Goal: Find specific page/section: Find specific page/section

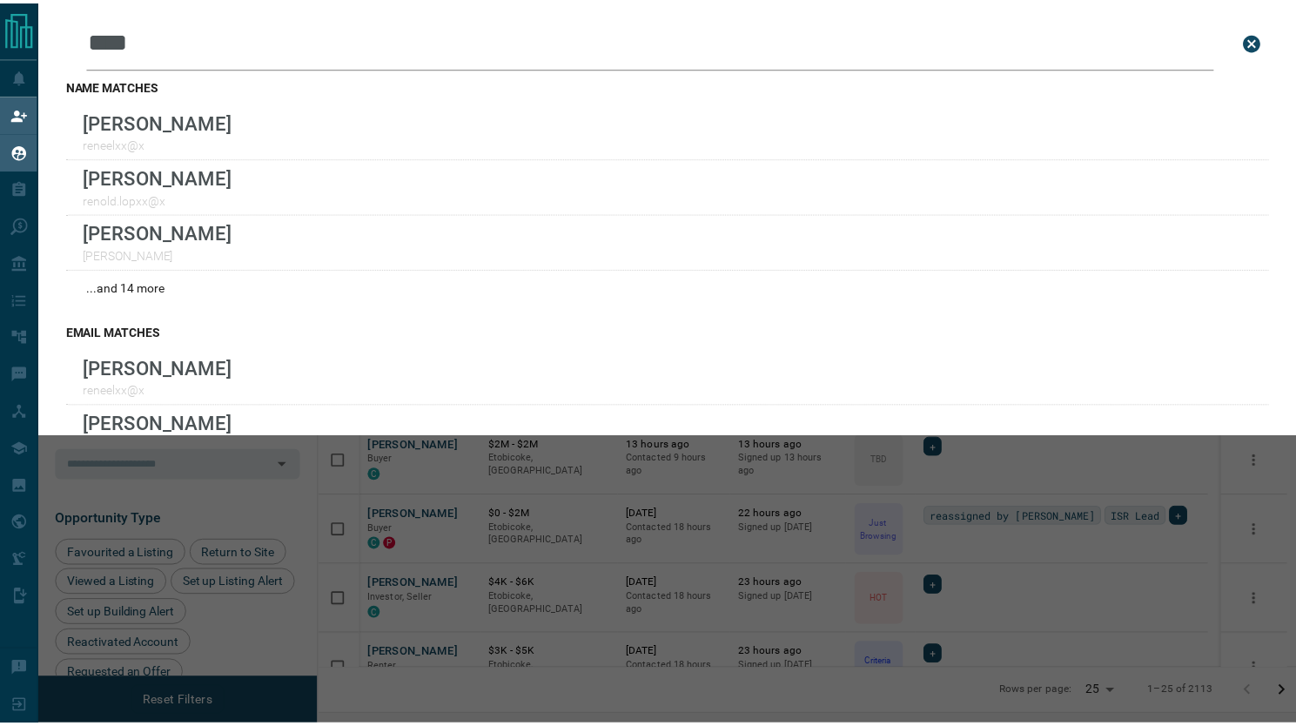
scroll to position [557, 967]
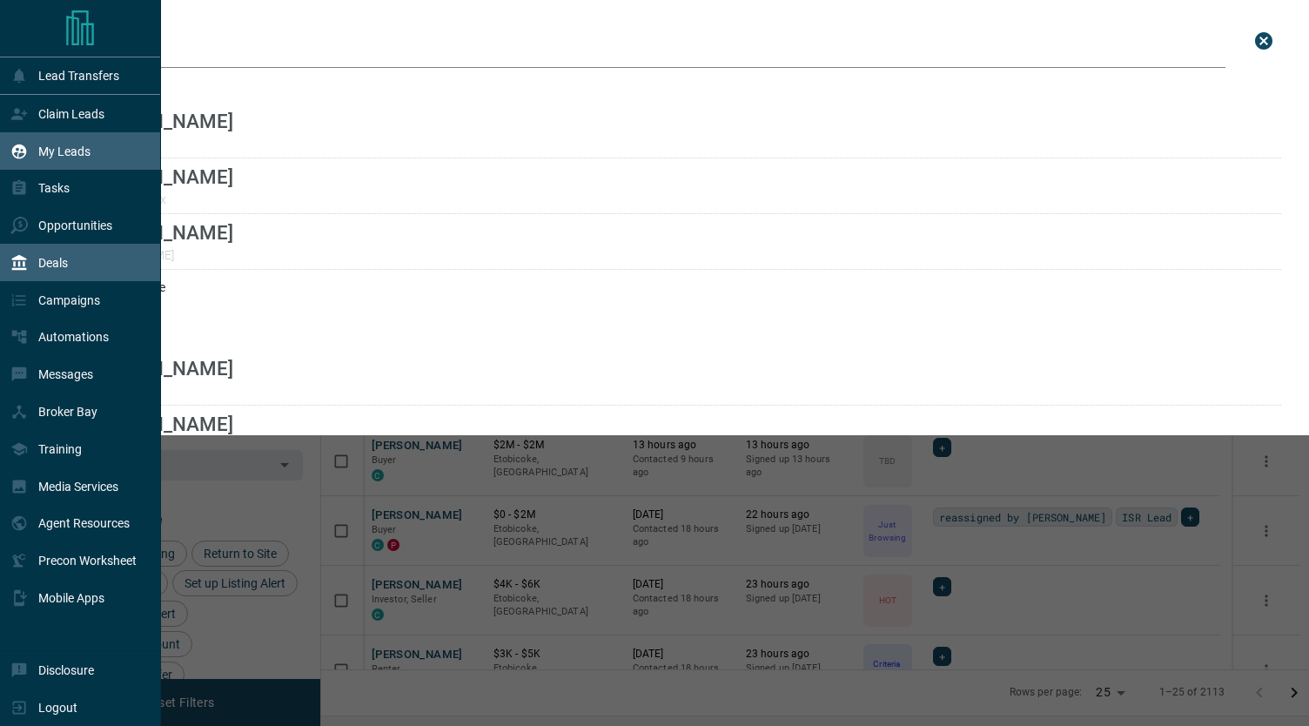
click at [61, 267] on p "Deals" at bounding box center [53, 263] width 30 height 14
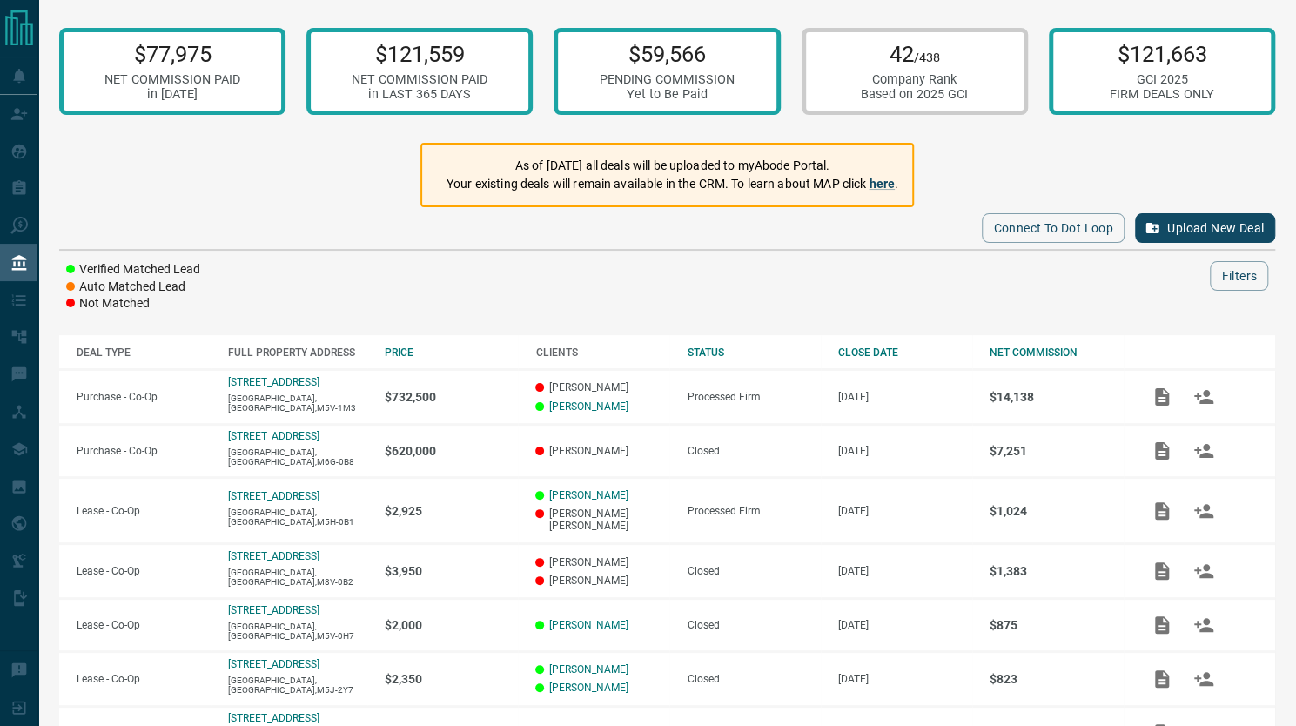
click at [704, 2] on div "$77,975 NET COMMISSION PAID in [DATE] $121,559 NET COMMISSION PAID in LAST 365 …" at bounding box center [667, 518] width 1258 height 1036
click at [703, 57] on p "$59,566" at bounding box center [667, 54] width 135 height 26
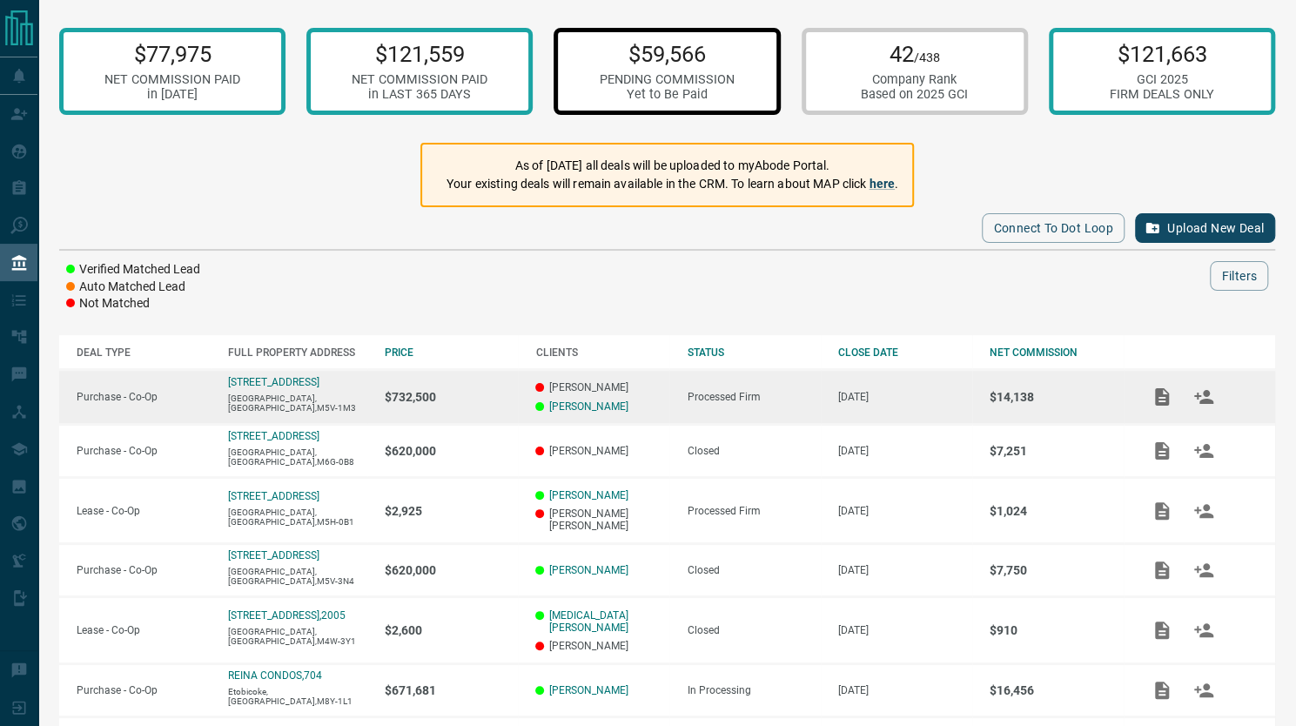
click at [1024, 406] on td "$14,138" at bounding box center [1047, 397] width 151 height 55
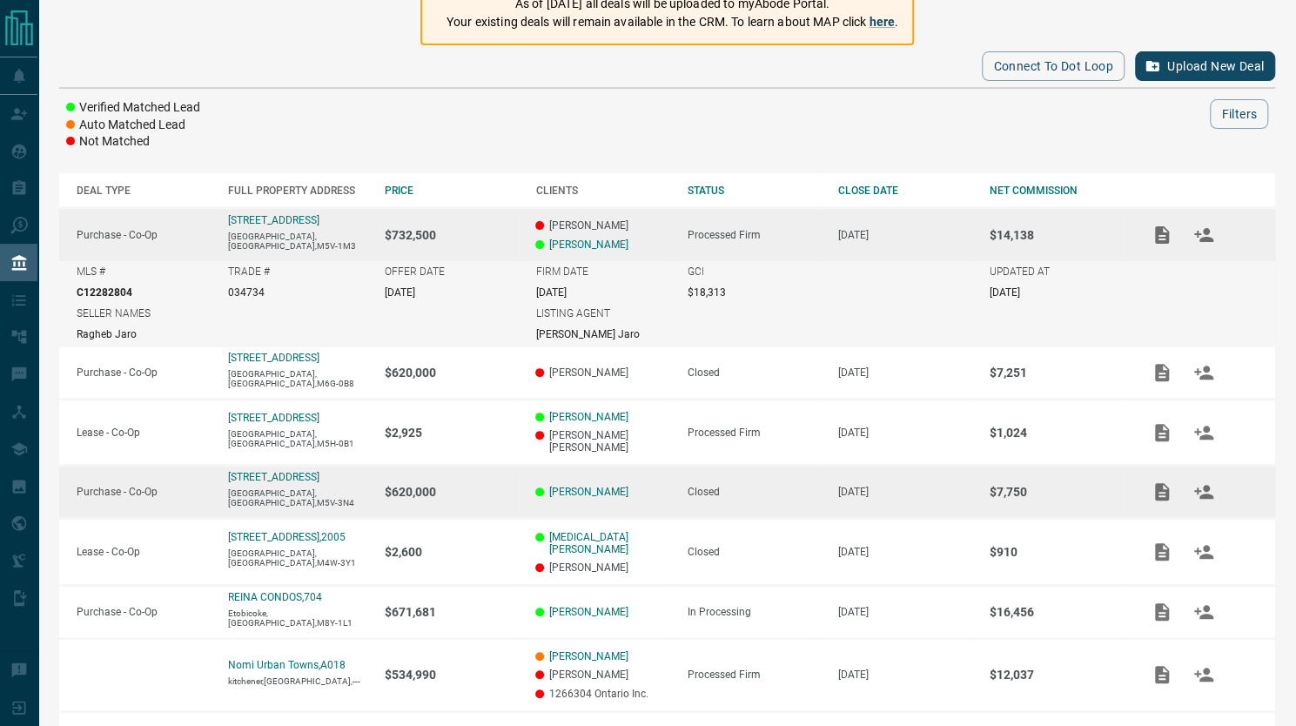
scroll to position [163, 0]
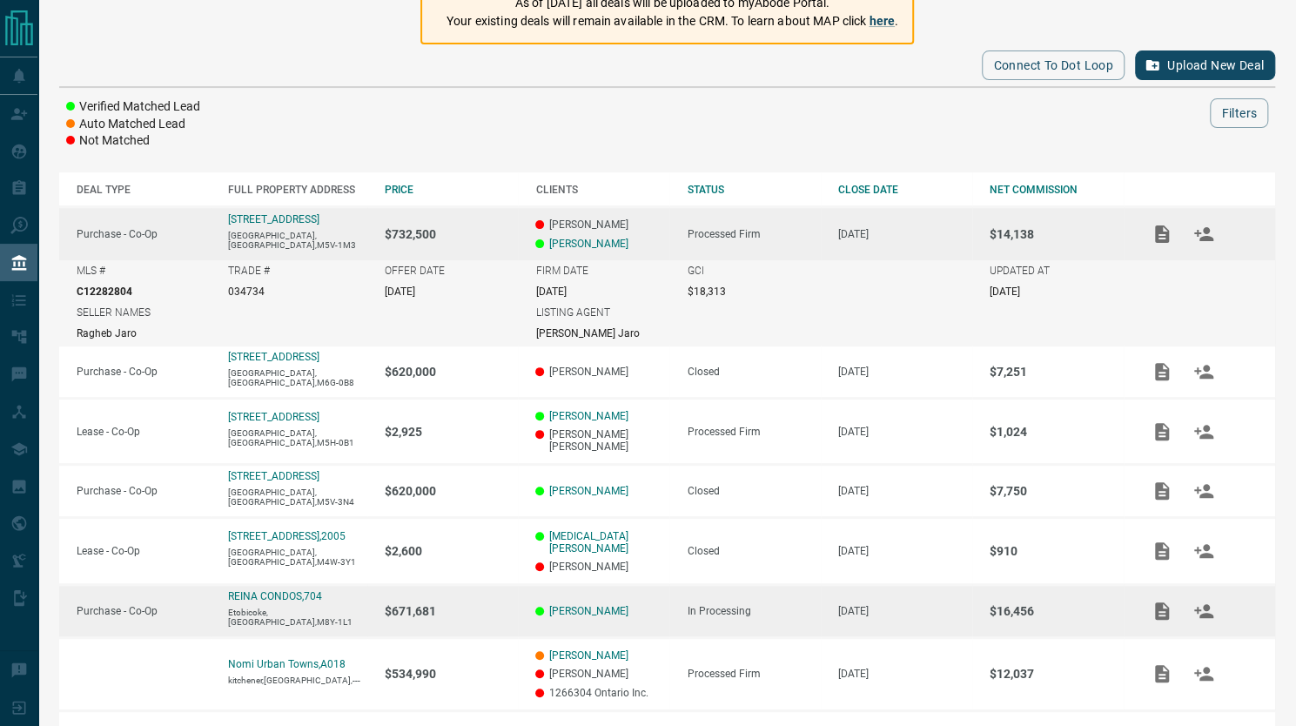
click at [1017, 604] on p "$16,456" at bounding box center [1057, 611] width 134 height 14
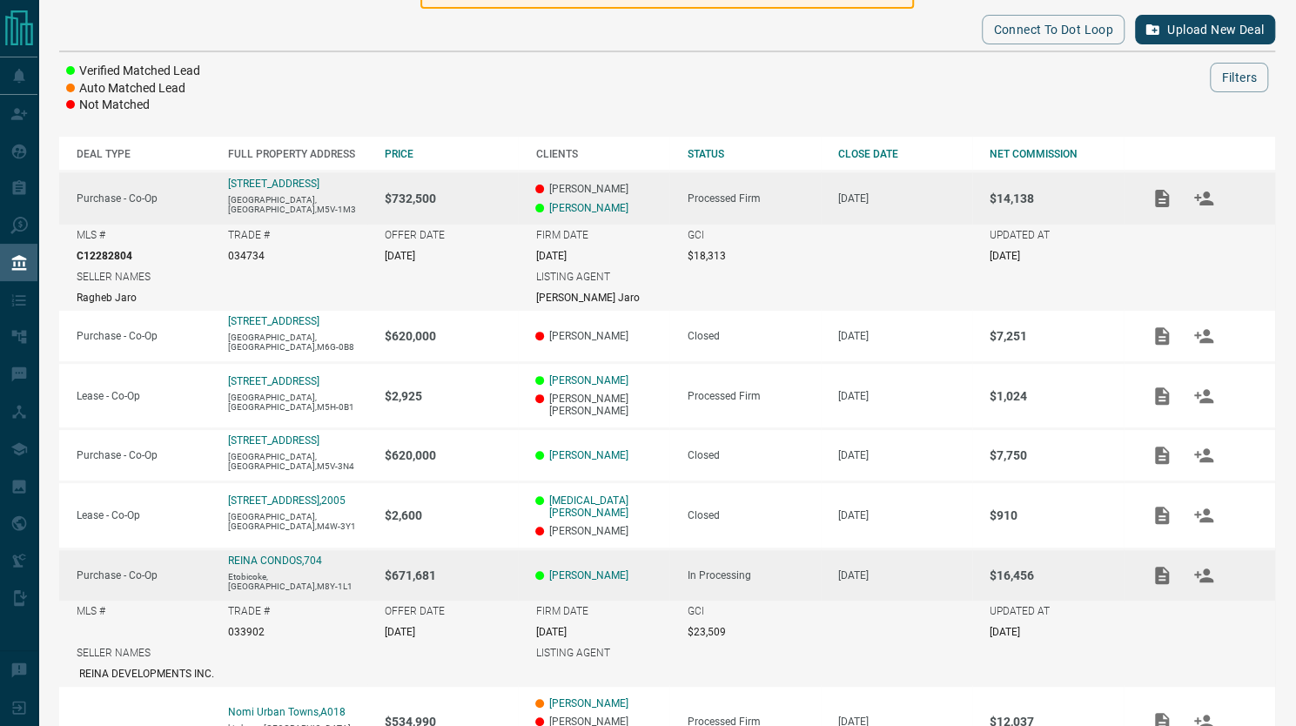
scroll to position [199, 0]
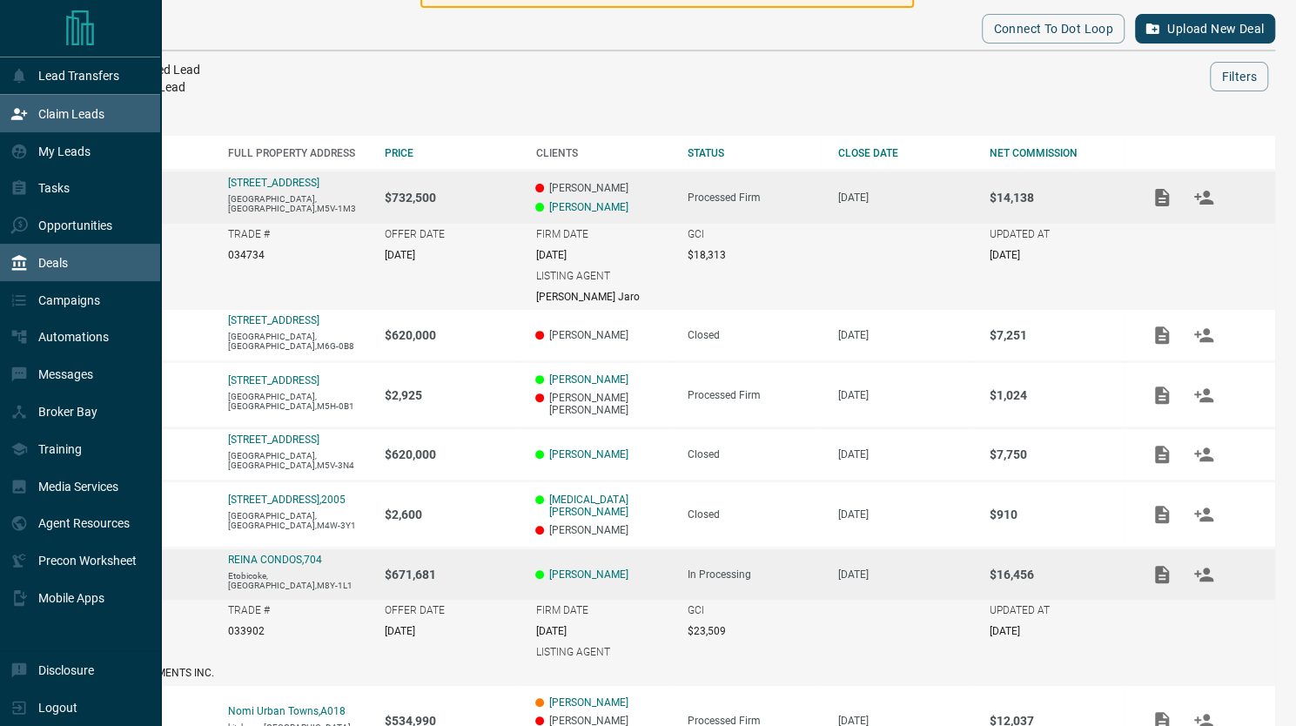
click at [47, 113] on p "Claim Leads" at bounding box center [71, 114] width 66 height 14
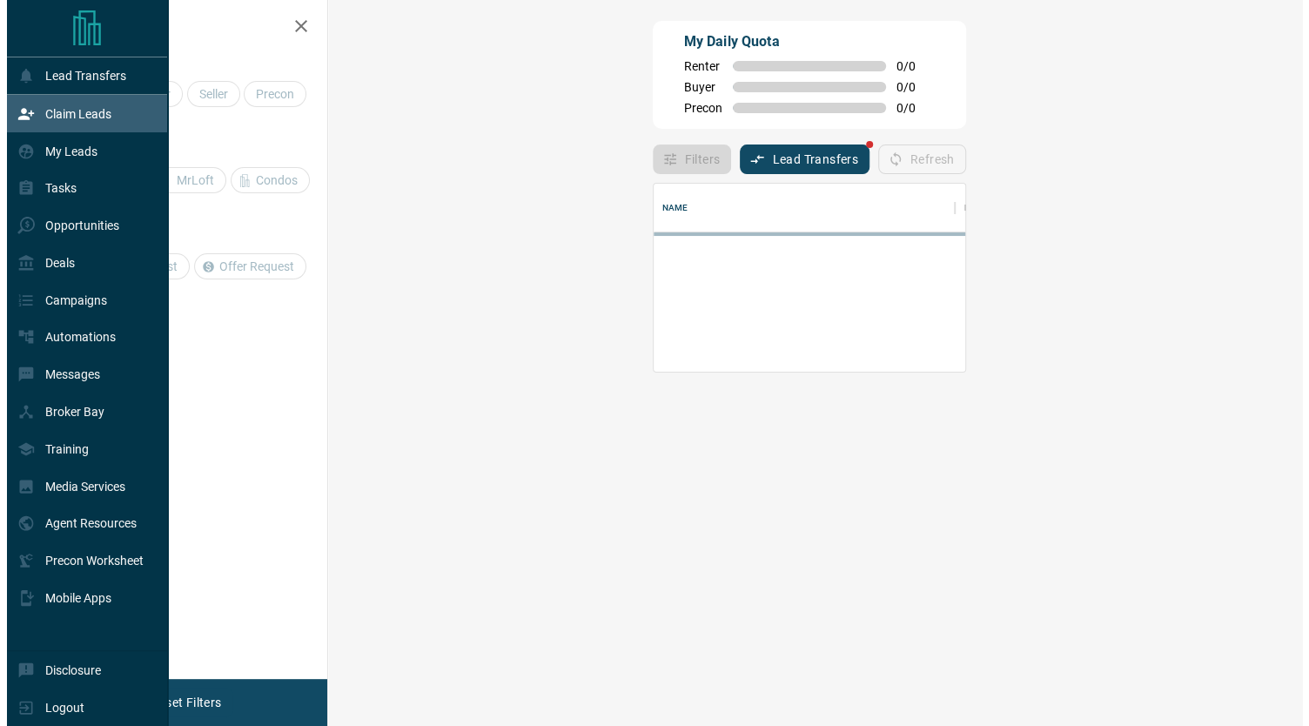
scroll to position [174, 925]
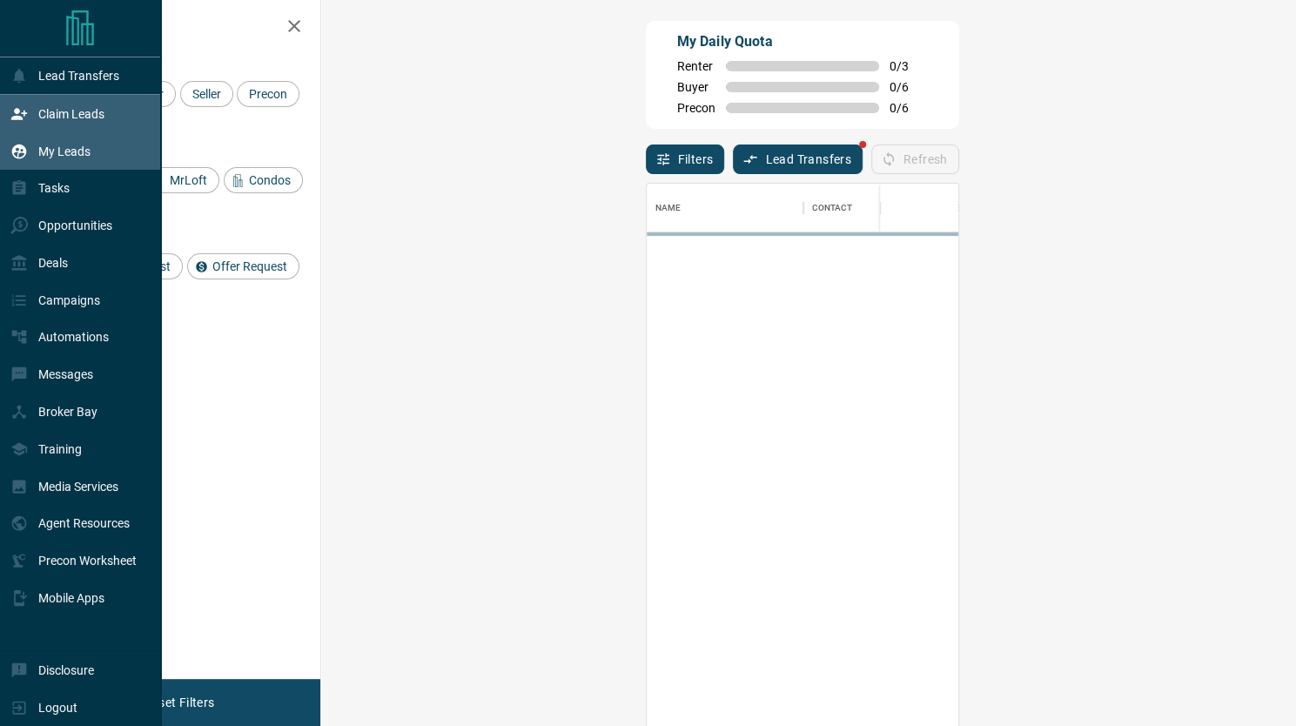
click at [57, 154] on p "My Leads" at bounding box center [64, 152] width 52 height 14
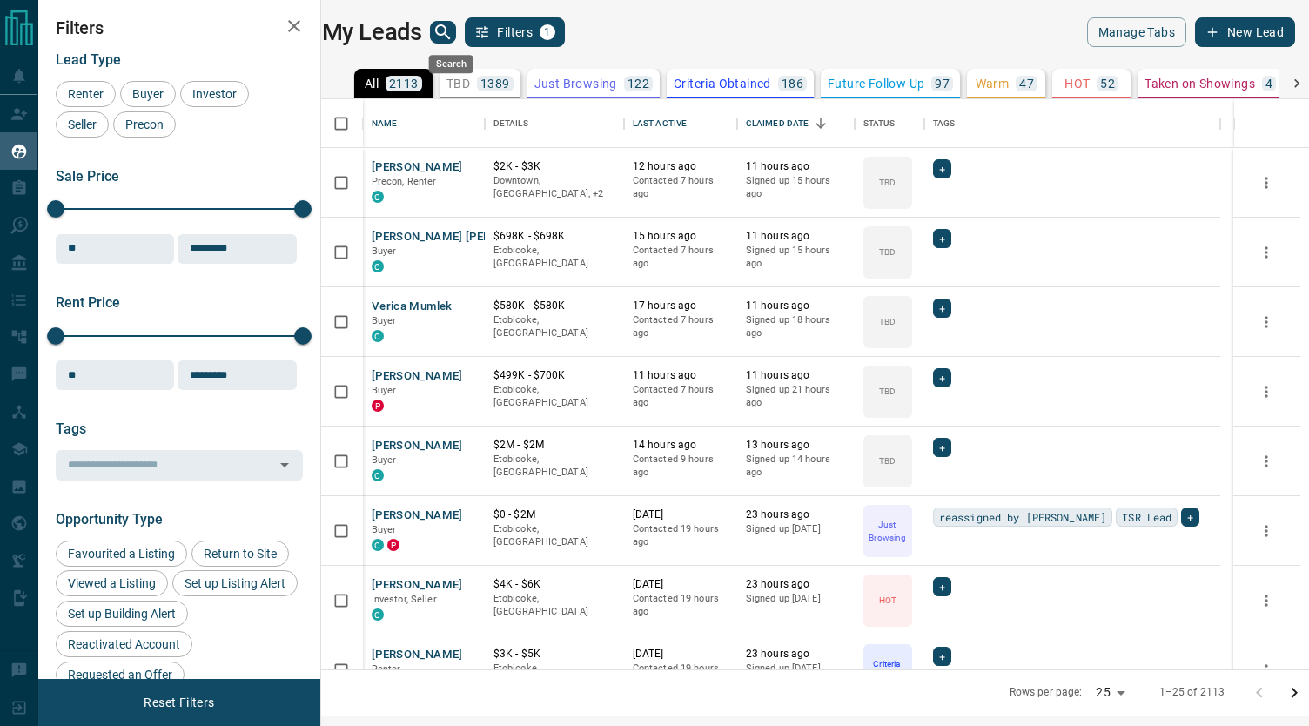
scroll to position [557, 967]
click at [450, 35] on icon "search button" at bounding box center [442, 31] width 15 height 15
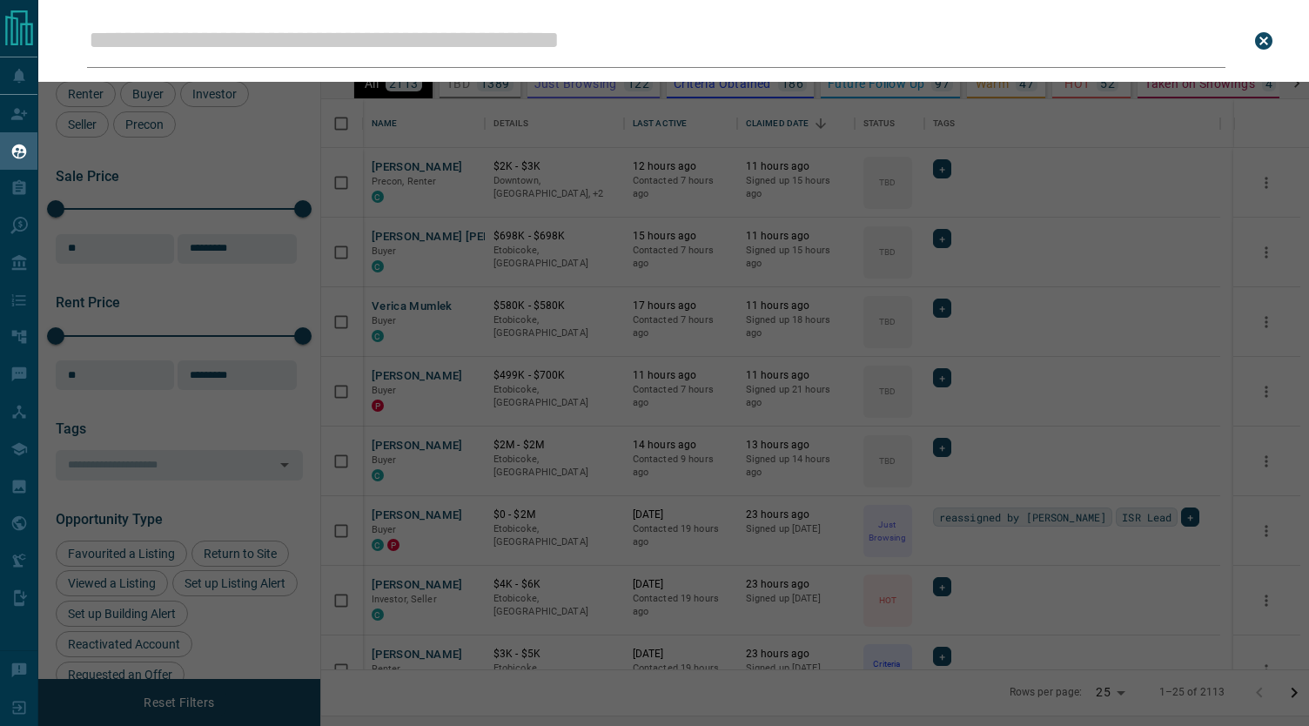
type input "*"
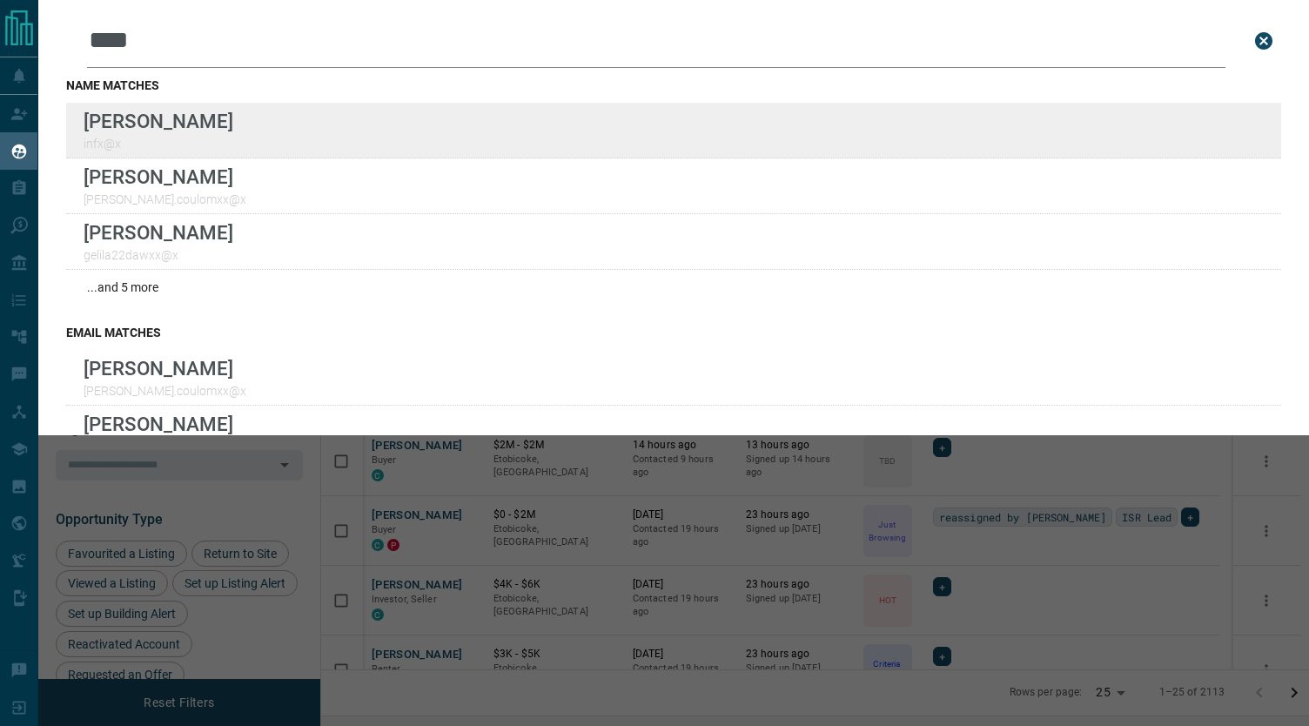
type input "****"
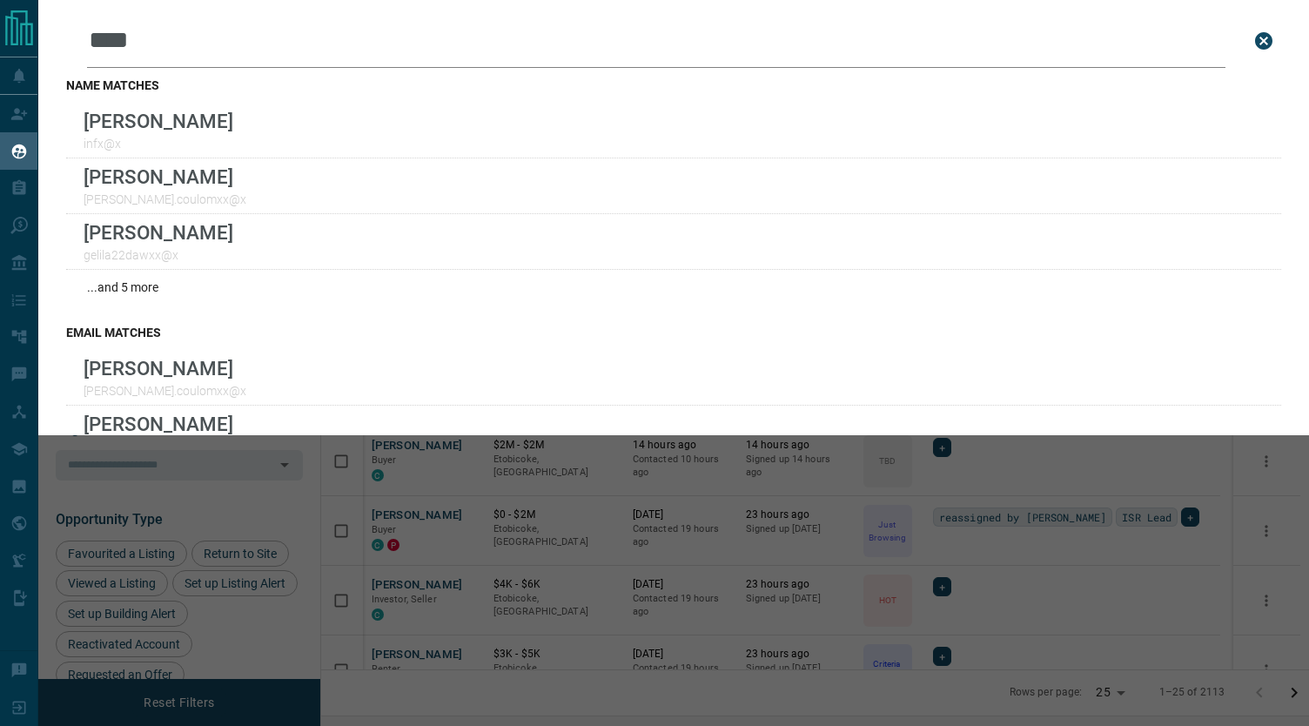
drag, startPoint x: 165, startPoint y: 44, endPoint x: 49, endPoint y: 46, distance: 115.8
click at [49, 46] on div "Leads Search Bar **** Search for a lead by name, email, phone, or id name match…" at bounding box center [673, 217] width 1271 height 435
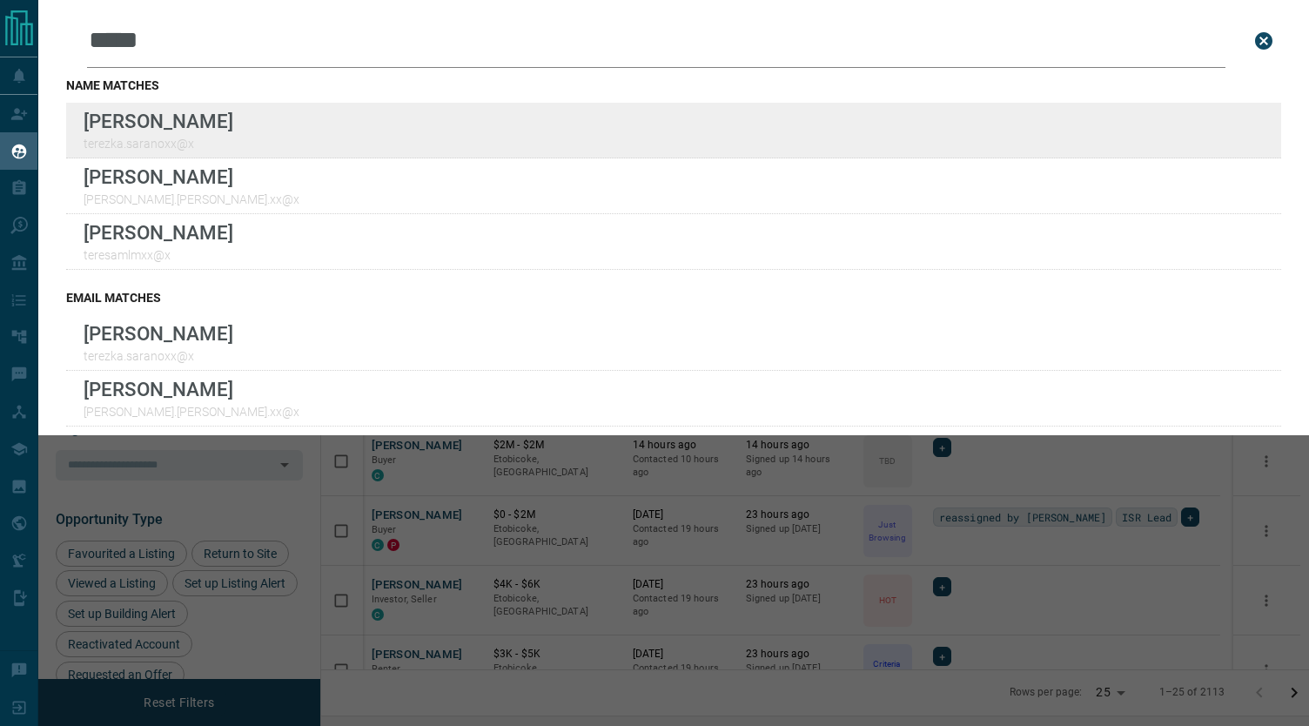
type input "*****"
